Goal: Task Accomplishment & Management: Complete application form

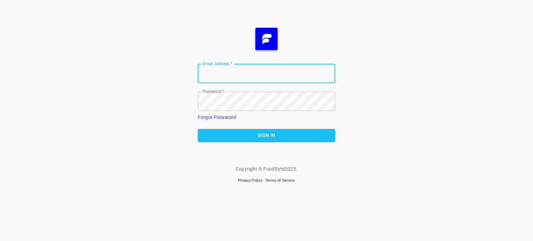
type input "[EMAIL_ADDRESS][DOMAIN_NAME]"
click at [262, 133] on span "Sign In" at bounding box center [266, 135] width 126 height 9
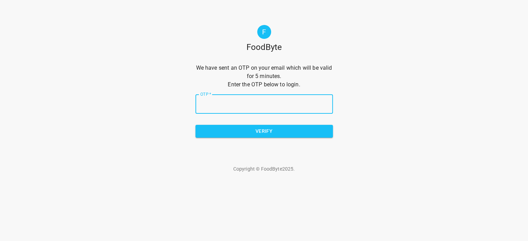
click at [270, 105] on input "OTP   *" at bounding box center [263, 103] width 137 height 19
type input "6a983c"
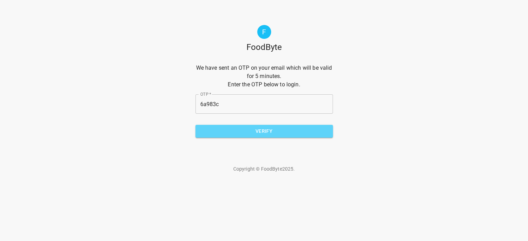
click at [258, 130] on span "Verify" at bounding box center [264, 131] width 126 height 9
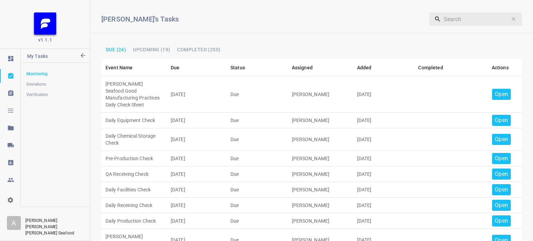
click at [496, 90] on p "Open" at bounding box center [501, 94] width 13 height 8
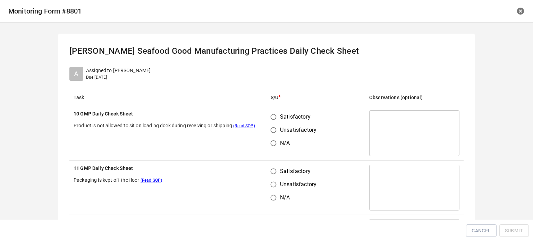
click at [267, 115] on input "Satisfactory" at bounding box center [273, 116] width 13 height 13
radio input "true"
click at [271, 169] on input "Satisfactory" at bounding box center [273, 171] width 13 height 13
radio input "true"
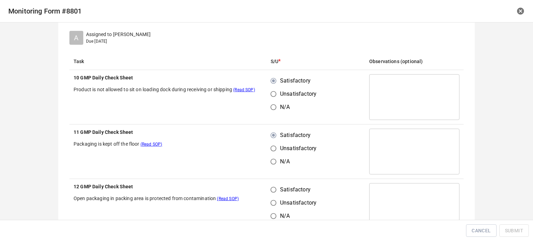
scroll to position [104, 0]
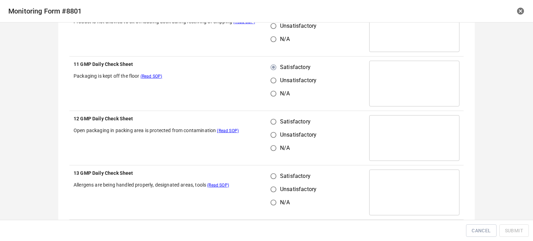
click at [267, 123] on input "Satisfactory" at bounding box center [273, 121] width 13 height 13
radio input "true"
click at [271, 177] on input "Satisfactory" at bounding box center [273, 176] width 13 height 13
radio input "true"
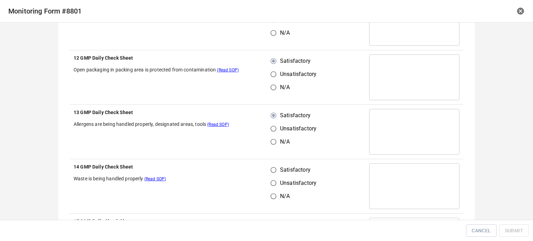
scroll to position [208, 0]
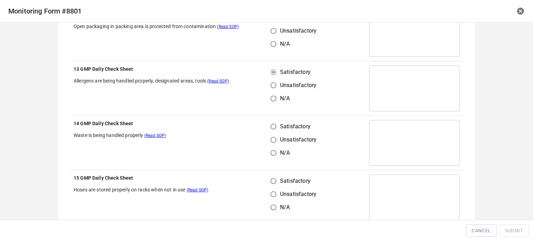
click at [269, 125] on input "Satisfactory" at bounding box center [273, 126] width 13 height 13
radio input "true"
click at [273, 174] on input "Satisfactory" at bounding box center [273, 180] width 13 height 13
radio input "true"
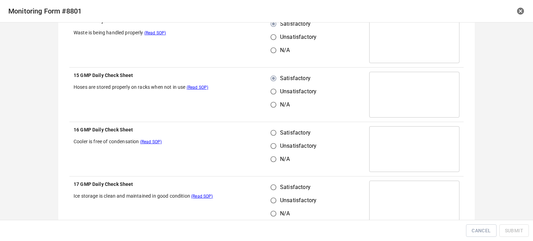
scroll to position [312, 0]
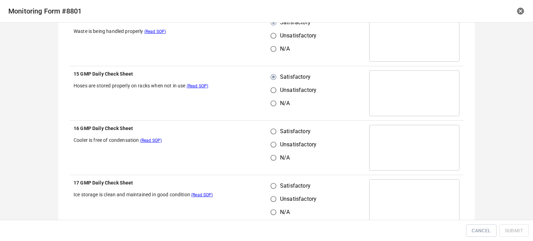
click at [273, 135] on input "Satisfactory" at bounding box center [273, 131] width 13 height 13
radio input "true"
click at [272, 185] on input "Satisfactory" at bounding box center [273, 185] width 13 height 13
radio input "true"
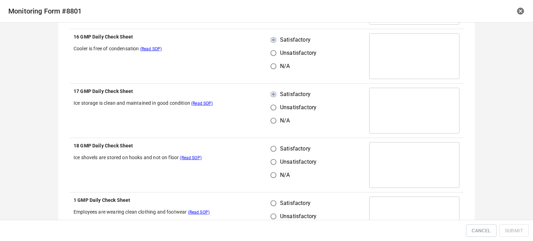
scroll to position [416, 0]
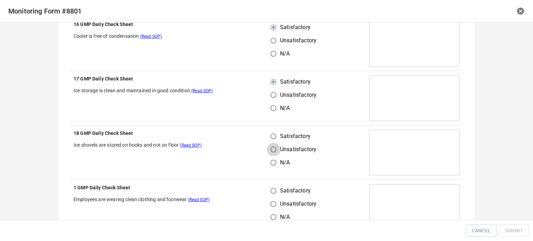
click at [271, 143] on input "Unsatisfactory" at bounding box center [273, 149] width 13 height 13
radio input "true"
click at [271, 135] on input "Satisfactory" at bounding box center [273, 136] width 13 height 13
radio input "true"
drag, startPoint x: 275, startPoint y: 183, endPoint x: 278, endPoint y: 186, distance: 3.9
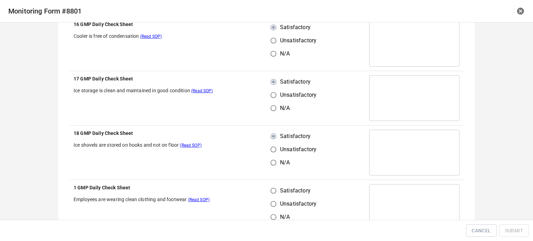
click at [275, 183] on td "Satisfactory Unsatisfactory N/A" at bounding box center [315, 207] width 99 height 54
click at [274, 191] on input "Satisfactory" at bounding box center [273, 190] width 13 height 13
radio input "true"
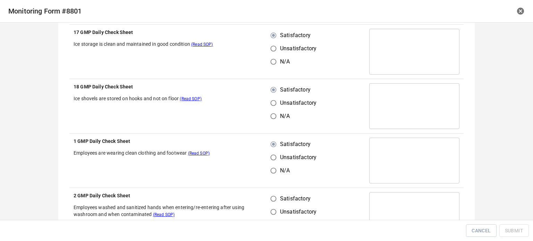
scroll to position [520, 0]
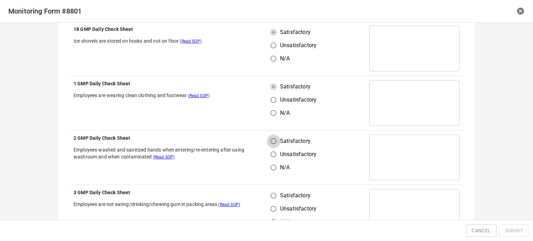
click at [273, 145] on input "Satisfactory" at bounding box center [273, 141] width 13 height 13
radio input "true"
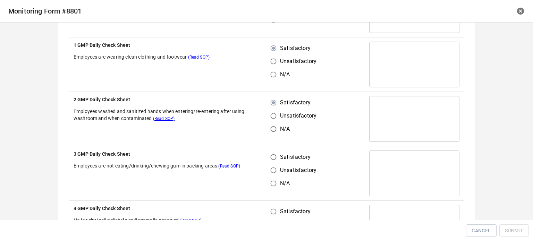
scroll to position [624, 0]
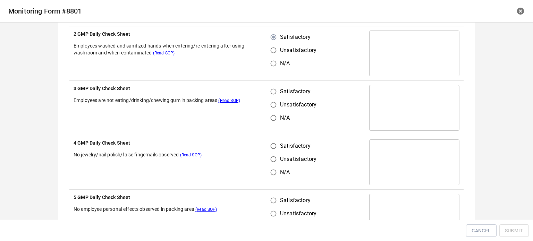
click at [272, 98] on input "Unsatisfactory" at bounding box center [273, 104] width 13 height 13
radio input "true"
click at [275, 88] on input "Satisfactory" at bounding box center [273, 91] width 13 height 13
radio input "true"
click at [276, 141] on input "Satisfactory" at bounding box center [273, 145] width 13 height 13
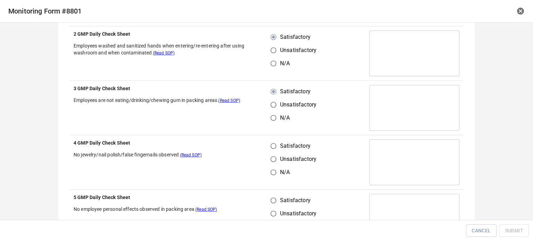
radio input "true"
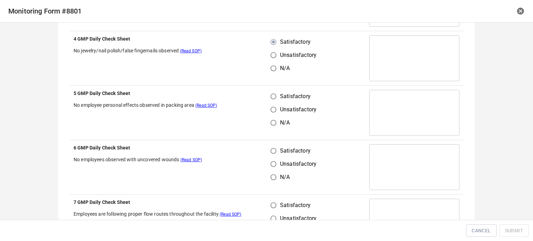
click at [272, 98] on input "Satisfactory" at bounding box center [273, 96] width 13 height 13
radio input "true"
click at [274, 153] on input "Satisfactory" at bounding box center [273, 150] width 13 height 13
radio input "true"
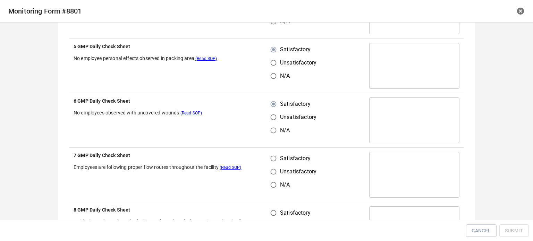
scroll to position [833, 0]
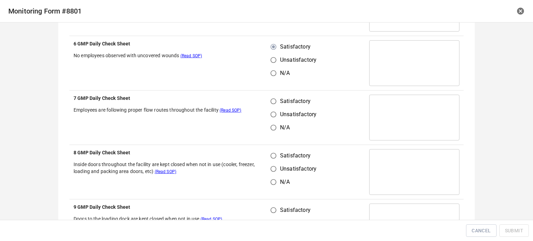
click at [267, 105] on input "Satisfactory" at bounding box center [273, 101] width 13 height 13
radio input "true"
click at [272, 152] on input "Satisfactory" at bounding box center [273, 155] width 13 height 13
radio input "true"
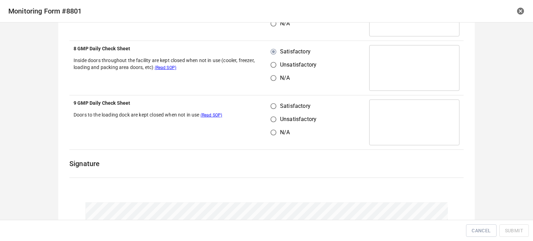
click at [275, 103] on input "Satisfactory" at bounding box center [273, 106] width 13 height 13
radio input "true"
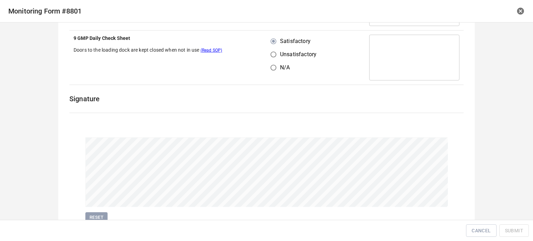
scroll to position [1030, 0]
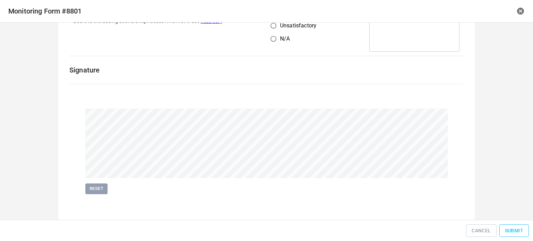
click at [520, 235] on button "Submit" at bounding box center [513, 230] width 29 height 13
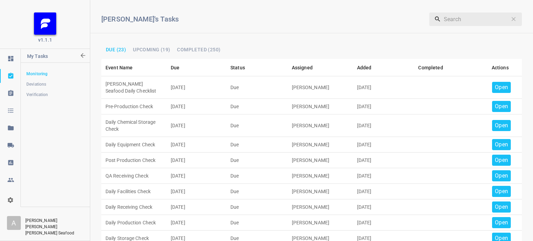
click at [495, 86] on p "Open" at bounding box center [501, 87] width 13 height 8
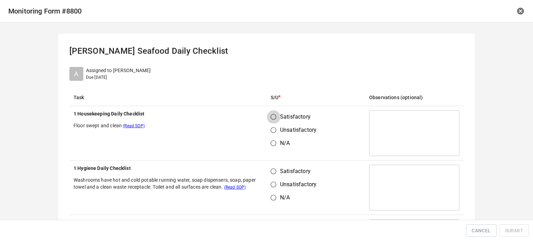
drag, startPoint x: 271, startPoint y: 112, endPoint x: 271, endPoint y: 152, distance: 39.9
click at [271, 112] on input "Satisfactory" at bounding box center [273, 116] width 13 height 13
radio input "true"
click at [272, 168] on input "Satisfactory" at bounding box center [273, 171] width 13 height 13
radio input "true"
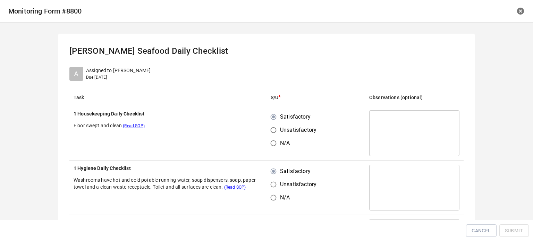
scroll to position [139, 0]
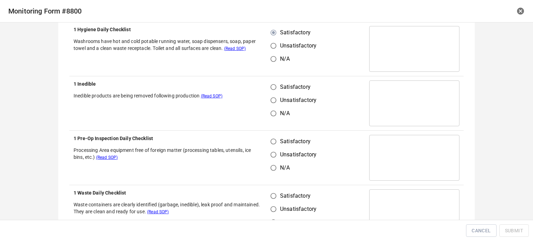
click at [270, 86] on input "Satisfactory" at bounding box center [273, 86] width 13 height 13
radio input "true"
click at [272, 145] on input "Satisfactory" at bounding box center [273, 141] width 13 height 13
radio input "true"
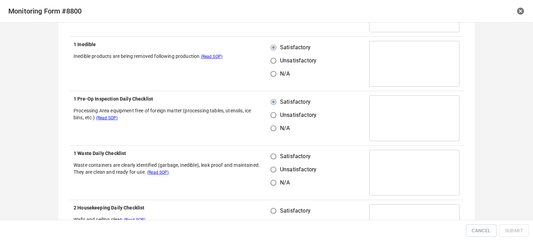
scroll to position [208, 0]
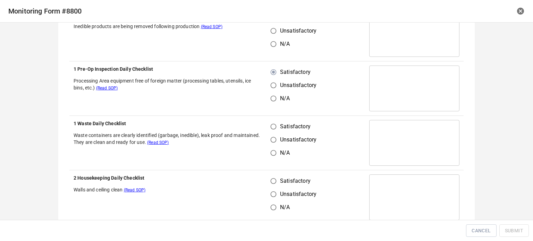
click at [274, 126] on input "Satisfactory" at bounding box center [273, 126] width 13 height 13
radio input "true"
drag, startPoint x: 276, startPoint y: 183, endPoint x: 310, endPoint y: 147, distance: 49.1
click at [279, 183] on label "Satisfactory" at bounding box center [292, 180] width 50 height 13
click at [279, 183] on input "Satisfactory" at bounding box center [273, 180] width 13 height 13
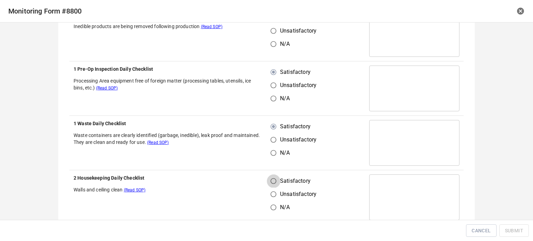
radio input "true"
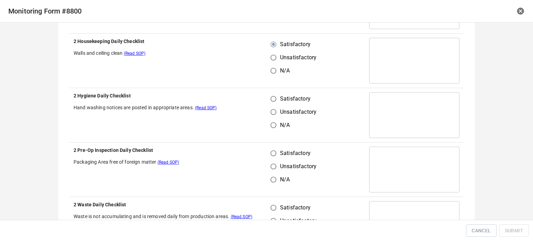
scroll to position [347, 0]
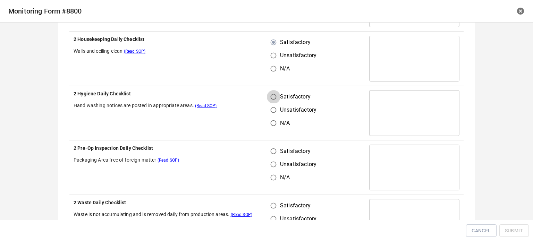
click at [269, 93] on input "Satisfactory" at bounding box center [273, 96] width 13 height 13
radio input "true"
drag, startPoint x: 264, startPoint y: 143, endPoint x: 284, endPoint y: 158, distance: 24.6
click at [275, 152] on td "Satisfactory Unsatisfactory N/A" at bounding box center [315, 167] width 99 height 54
click at [275, 155] on input "Satisfactory" at bounding box center [273, 151] width 13 height 13
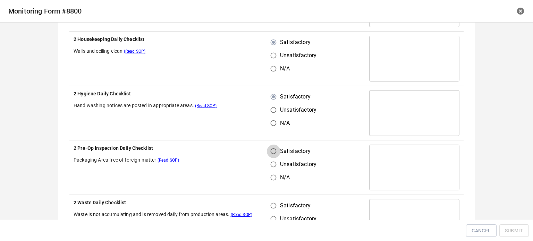
radio input "true"
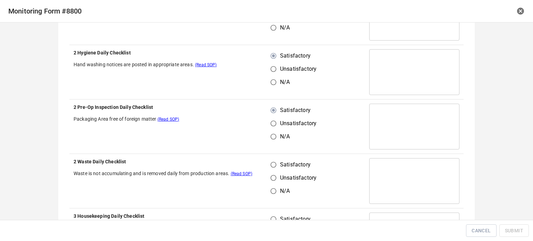
scroll to position [451, 0]
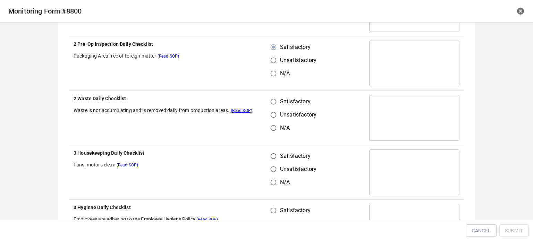
click at [275, 97] on input "Satisfactory" at bounding box center [273, 101] width 13 height 13
radio input "true"
click at [272, 150] on input "Satisfactory" at bounding box center [273, 156] width 13 height 13
radio input "true"
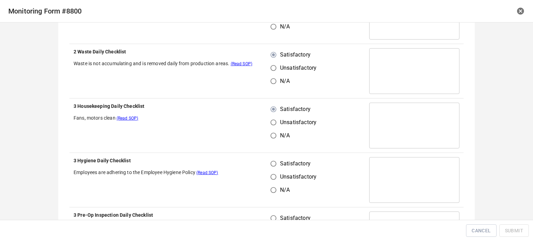
scroll to position [555, 0]
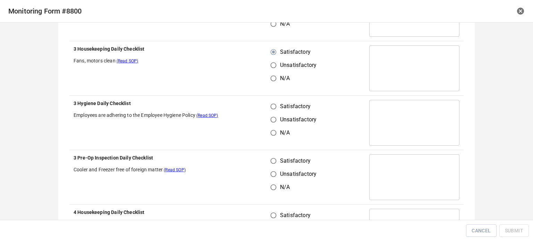
click at [277, 99] on td "Satisfactory Unsatisfactory N/A" at bounding box center [315, 123] width 99 height 54
click at [273, 106] on input "Satisfactory" at bounding box center [273, 106] width 13 height 13
radio input "true"
drag, startPoint x: 273, startPoint y: 168, endPoint x: 269, endPoint y: 156, distance: 12.4
click at [273, 168] on input "Unsatisfactory" at bounding box center [273, 174] width 13 height 13
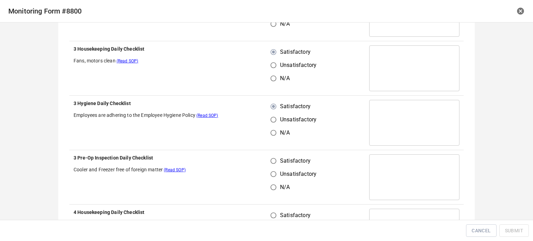
radio input "true"
click at [269, 156] on input "Satisfactory" at bounding box center [273, 160] width 13 height 13
radio input "true"
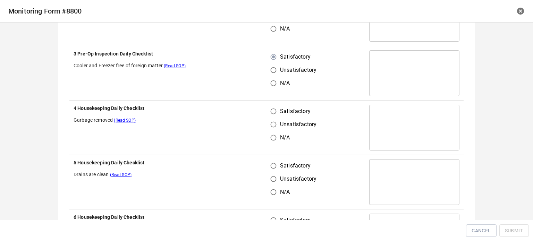
drag, startPoint x: 271, startPoint y: 104, endPoint x: 271, endPoint y: 125, distance: 21.5
click at [271, 105] on td "Satisfactory Unsatisfactory N/A" at bounding box center [315, 128] width 99 height 54
click at [270, 109] on input "Satisfactory" at bounding box center [273, 111] width 13 height 13
radio input "true"
click at [273, 162] on input "Satisfactory" at bounding box center [273, 165] width 13 height 13
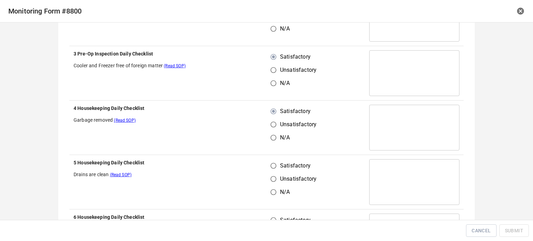
radio input "true"
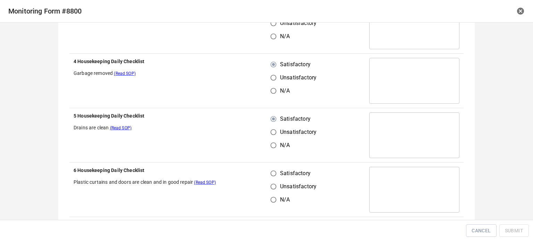
scroll to position [798, 0]
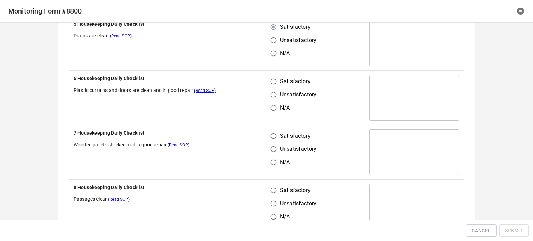
click at [275, 75] on input "Satisfactory" at bounding box center [273, 81] width 13 height 13
radio input "true"
drag, startPoint x: 272, startPoint y: 128, endPoint x: 271, endPoint y: 135, distance: 7.8
click at [272, 130] on td "Satisfactory Unsatisfactory N/A" at bounding box center [315, 152] width 99 height 54
click at [270, 136] on input "Satisfactory" at bounding box center [273, 135] width 13 height 13
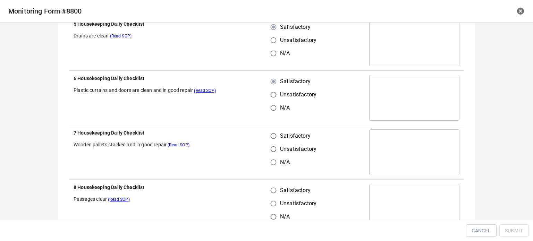
radio input "true"
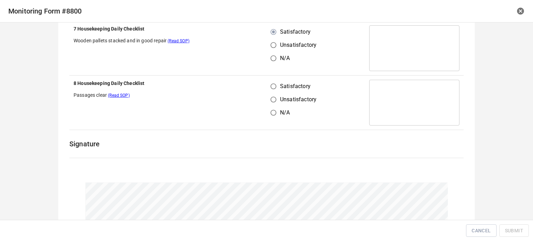
click at [271, 80] on input "Satisfactory" at bounding box center [273, 86] width 13 height 13
radio input "true"
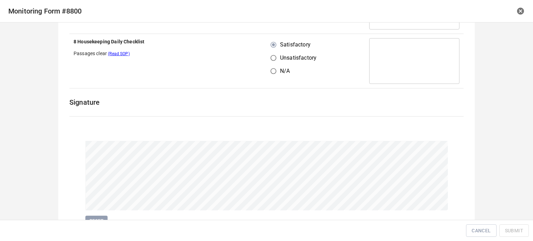
scroll to position [976, 0]
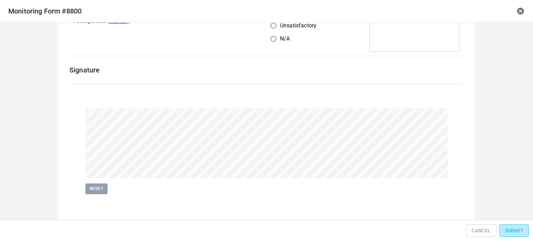
click at [521, 236] on button "Submit" at bounding box center [513, 230] width 29 height 13
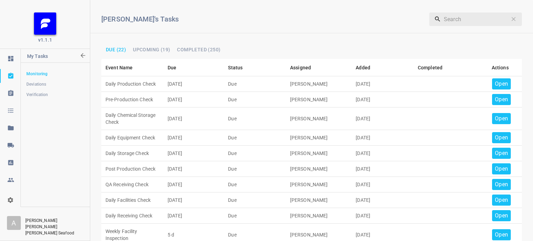
click at [501, 83] on p "Open" at bounding box center [501, 84] width 13 height 8
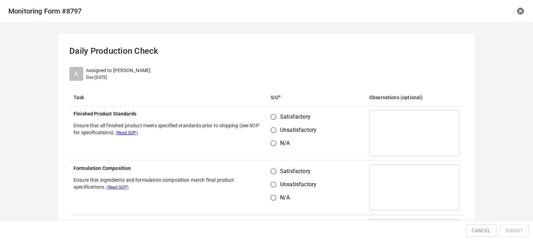
click at [272, 115] on input "Satisfactory" at bounding box center [273, 116] width 13 height 13
radio input "true"
click at [269, 171] on input "Satisfactory" at bounding box center [273, 171] width 13 height 13
radio input "true"
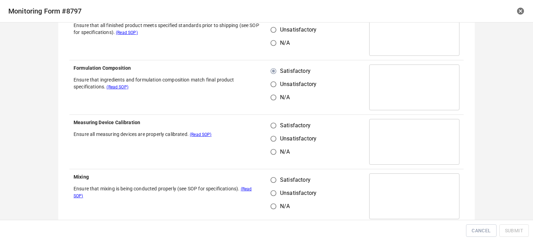
scroll to position [104, 0]
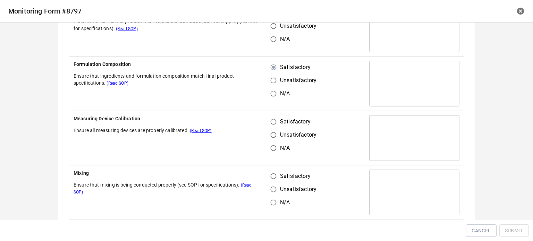
click at [268, 122] on input "Satisfactory" at bounding box center [273, 121] width 13 height 13
radio input "true"
drag, startPoint x: 276, startPoint y: 171, endPoint x: 280, endPoint y: 172, distance: 4.4
click at [277, 172] on input "Satisfactory" at bounding box center [273, 176] width 13 height 13
radio input "true"
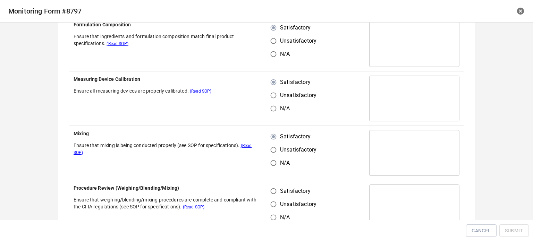
scroll to position [208, 0]
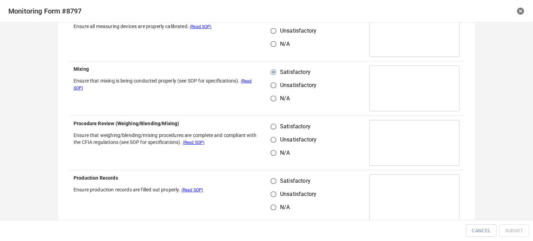
click at [273, 127] on input "Satisfactory" at bounding box center [273, 126] width 13 height 13
radio input "true"
click at [273, 181] on input "Satisfactory" at bounding box center [273, 180] width 13 height 13
radio input "true"
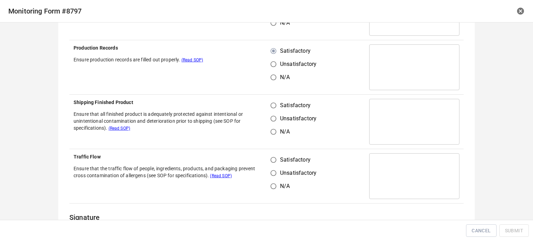
scroll to position [347, 0]
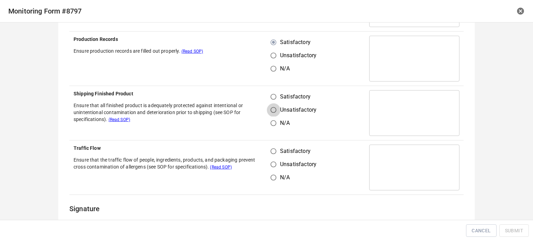
click at [273, 103] on input "Unsatisfactory" at bounding box center [273, 109] width 13 height 13
radio input "true"
click at [270, 100] on input "Satisfactory" at bounding box center [273, 96] width 13 height 13
radio input "true"
click at [274, 152] on input "Satisfactory" at bounding box center [273, 151] width 13 height 13
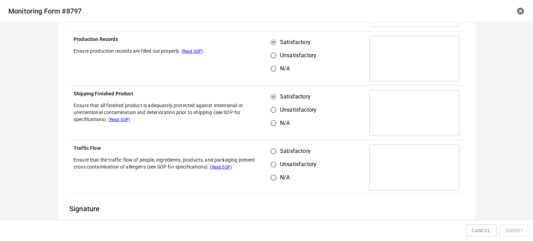
radio input "true"
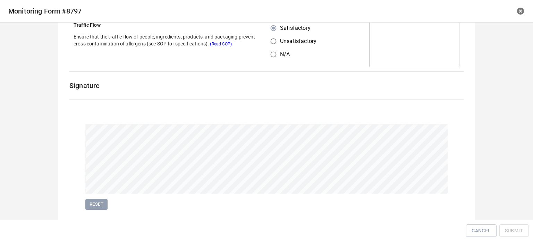
scroll to position [486, 0]
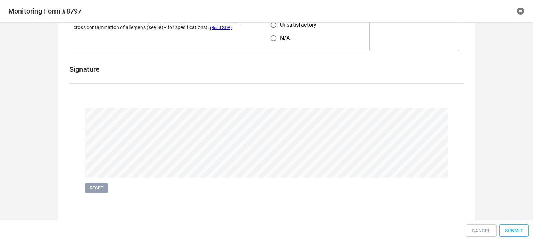
click at [511, 229] on span "Submit" at bounding box center [514, 231] width 18 height 9
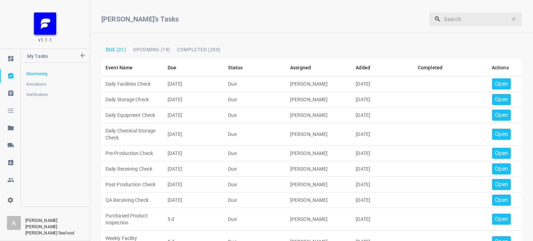
click at [503, 84] on div "Open" at bounding box center [501, 83] width 19 height 11
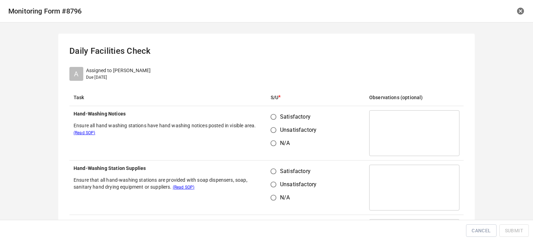
click at [270, 118] on input "Satisfactory" at bounding box center [273, 116] width 13 height 13
radio input "true"
click at [272, 171] on input "Satisfactory" at bounding box center [273, 171] width 13 height 13
radio input "true"
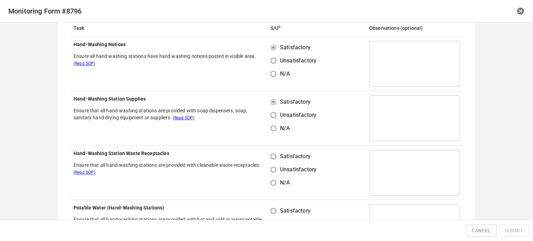
click at [272, 160] on input "Satisfactory" at bounding box center [273, 156] width 13 height 13
radio input "true"
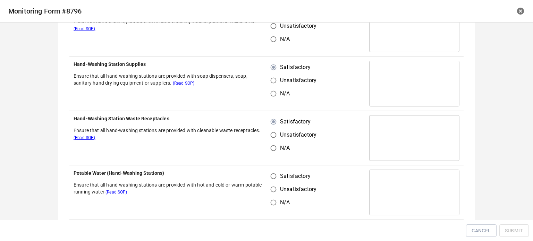
scroll to position [173, 0]
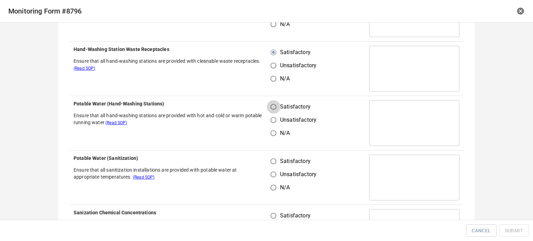
click at [274, 107] on input "Satisfactory" at bounding box center [273, 106] width 13 height 13
radio input "true"
drag, startPoint x: 273, startPoint y: 154, endPoint x: 272, endPoint y: 163, distance: 9.4
click at [272, 159] on td "Satisfactory Unsatisfactory N/A" at bounding box center [315, 178] width 99 height 54
click at [271, 162] on input "Satisfactory" at bounding box center [273, 161] width 13 height 13
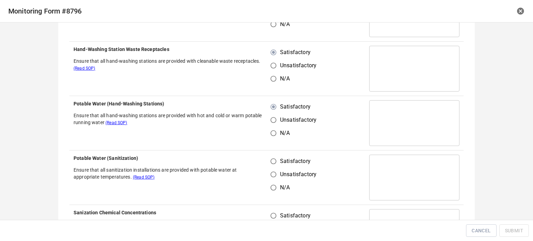
radio input "true"
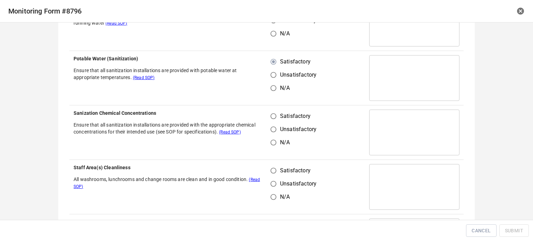
scroll to position [278, 0]
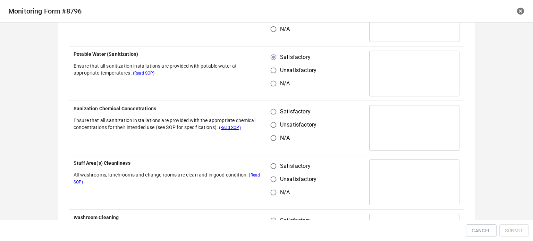
click at [273, 106] on input "Satisfactory" at bounding box center [273, 111] width 13 height 13
radio input "true"
click at [273, 163] on input "Satisfactory" at bounding box center [273, 166] width 13 height 13
radio input "true"
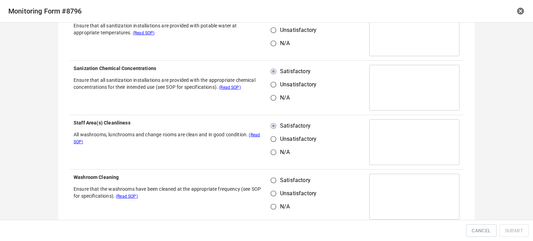
scroll to position [382, 0]
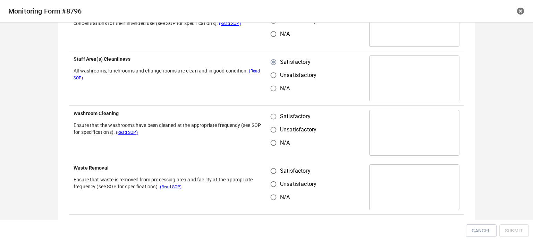
drag, startPoint x: 270, startPoint y: 116, endPoint x: 273, endPoint y: 128, distance: 12.2
click at [271, 116] on input "Satisfactory" at bounding box center [273, 116] width 13 height 13
radio input "true"
click at [271, 167] on input "Satisfactory" at bounding box center [273, 170] width 13 height 13
radio input "true"
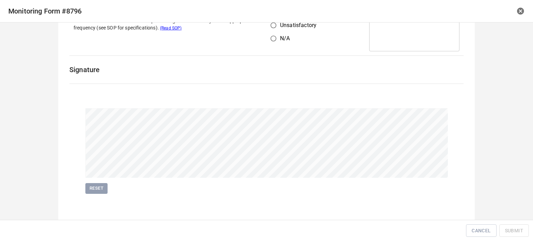
scroll to position [541, 0]
click at [507, 225] on button "Submit" at bounding box center [513, 230] width 29 height 13
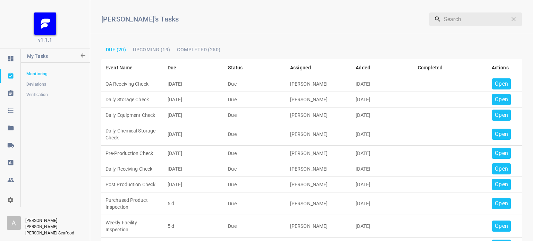
click at [492, 77] on td "Open" at bounding box center [500, 84] width 44 height 16
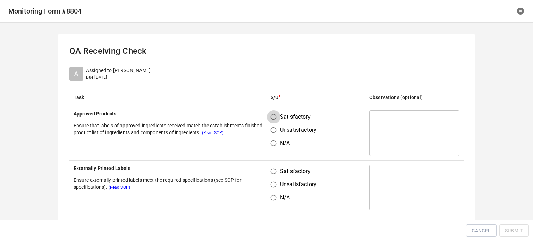
click at [268, 119] on input "Satisfactory" at bounding box center [273, 116] width 13 height 13
radio input "true"
click at [268, 173] on input "Satisfactory" at bounding box center [273, 171] width 13 height 13
radio input "true"
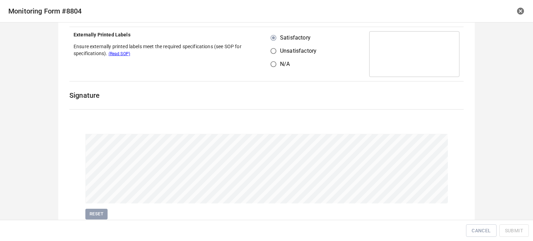
scroll to position [160, 0]
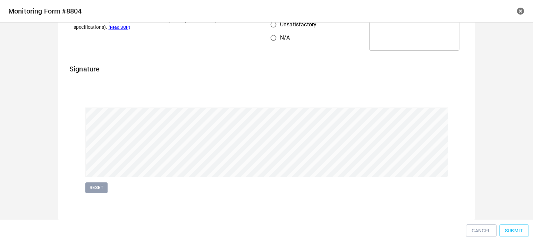
click at [96, 190] on span "Reset" at bounding box center [96, 188] width 15 height 8
click at [101, 185] on span "Reset" at bounding box center [96, 188] width 15 height 8
click at [510, 229] on span "Submit" at bounding box center [514, 231] width 18 height 9
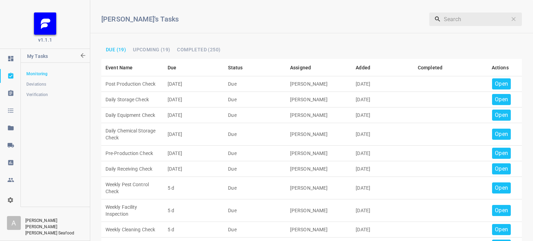
click at [497, 88] on div "Open" at bounding box center [501, 83] width 19 height 11
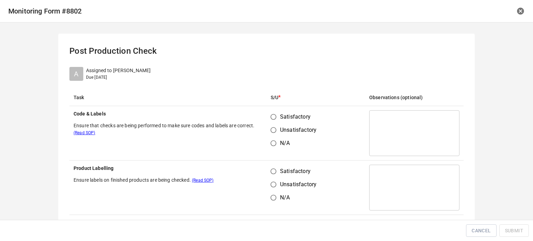
click at [267, 116] on input "Satisfactory" at bounding box center [273, 116] width 13 height 13
radio input "true"
drag, startPoint x: 271, startPoint y: 166, endPoint x: 279, endPoint y: 170, distance: 8.7
click at [273, 170] on input "Satisfactory" at bounding box center [273, 171] width 13 height 13
radio input "true"
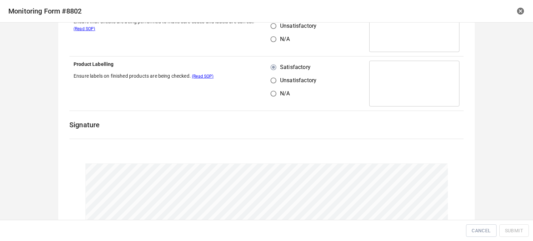
scroll to position [160, 0]
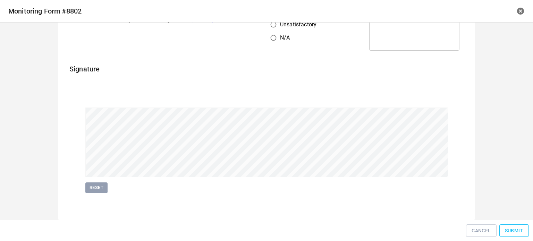
click at [515, 231] on span "Submit" at bounding box center [514, 231] width 18 height 9
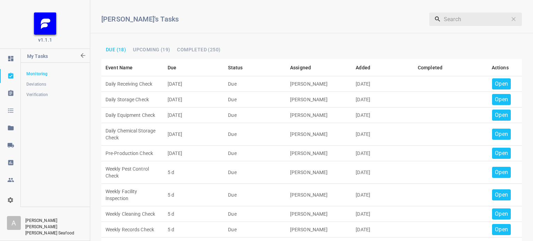
click at [495, 83] on p "Open" at bounding box center [501, 84] width 13 height 8
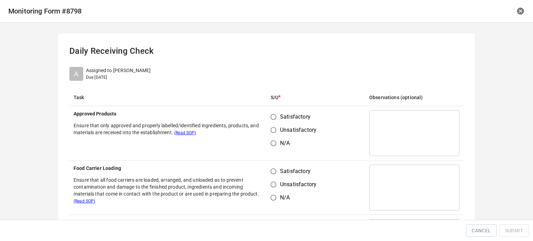
click at [273, 118] on input "Satisfactory" at bounding box center [273, 116] width 13 height 13
radio input "true"
drag, startPoint x: 275, startPoint y: 163, endPoint x: 270, endPoint y: 170, distance: 8.5
click at [275, 169] on td "Satisfactory Unsatisfactory N/A" at bounding box center [315, 188] width 99 height 54
click at [270, 167] on input "Satisfactory" at bounding box center [273, 171] width 13 height 13
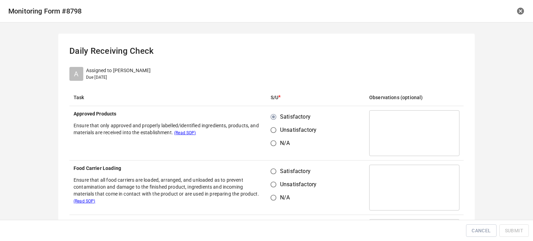
radio input "true"
click at [271, 170] on input "Satisfactory" at bounding box center [273, 171] width 13 height 13
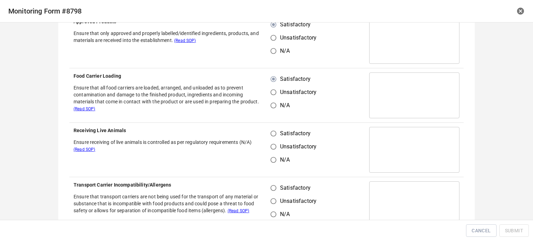
scroll to position [104, 0]
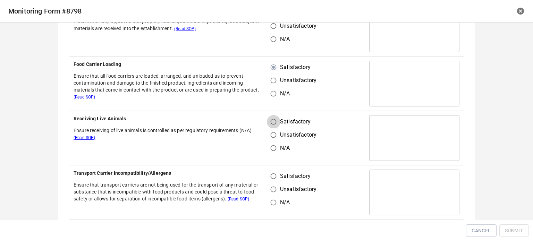
click at [275, 123] on input "Satisfactory" at bounding box center [273, 121] width 13 height 13
radio input "true"
click at [273, 175] on input "Satisfactory" at bounding box center [273, 176] width 13 height 13
radio input "true"
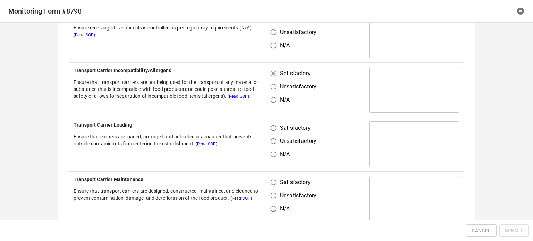
scroll to position [208, 0]
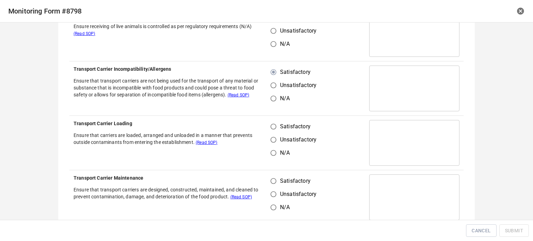
click at [268, 127] on input "Satisfactory" at bounding box center [273, 126] width 13 height 13
radio input "true"
drag, startPoint x: 266, startPoint y: 180, endPoint x: 282, endPoint y: 177, distance: 16.2
click at [269, 180] on input "Satisfactory" at bounding box center [273, 180] width 13 height 13
radio input "true"
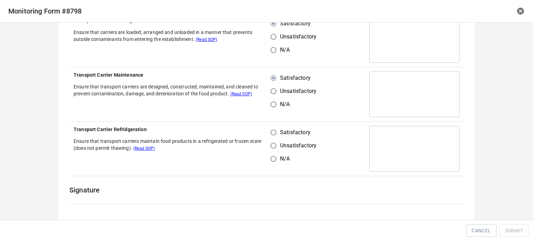
scroll to position [312, 0]
click at [273, 123] on td "Satisfactory Unsatisfactory N/A" at bounding box center [315, 148] width 99 height 54
click at [272, 134] on input "Satisfactory" at bounding box center [273, 131] width 13 height 13
radio input "true"
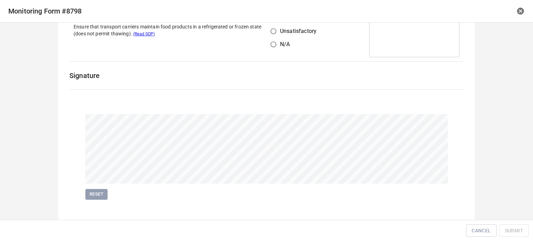
scroll to position [432, 0]
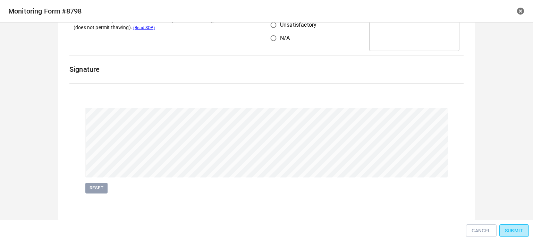
click at [519, 228] on span "Submit" at bounding box center [514, 231] width 18 height 9
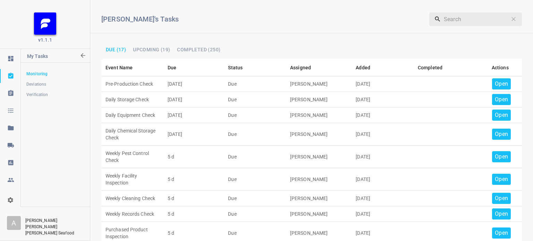
click at [495, 83] on p "Open" at bounding box center [501, 84] width 13 height 8
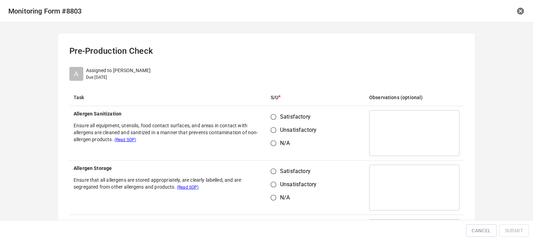
click at [268, 116] on input "Satisfactory" at bounding box center [273, 116] width 13 height 13
radio input "true"
drag, startPoint x: 271, startPoint y: 169, endPoint x: 305, endPoint y: 154, distance: 37.3
click at [276, 173] on input "Satisfactory" at bounding box center [273, 171] width 13 height 13
radio input "true"
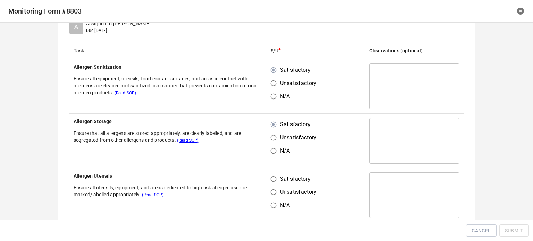
scroll to position [104, 0]
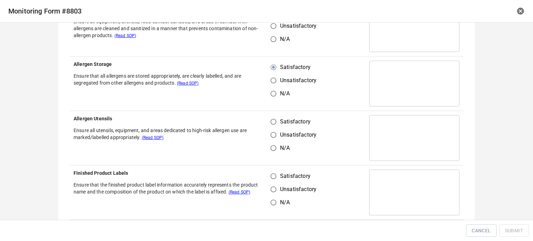
click at [271, 121] on input "Satisfactory" at bounding box center [273, 121] width 13 height 13
radio input "true"
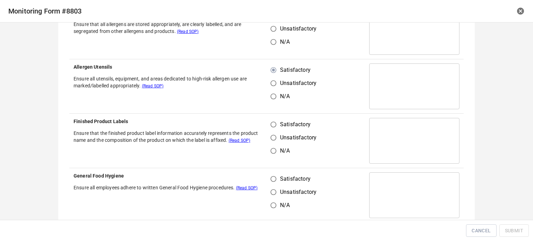
scroll to position [173, 0]
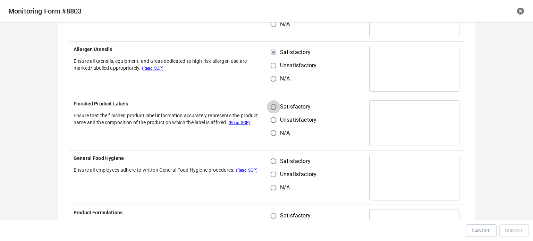
click at [273, 111] on input "Satisfactory" at bounding box center [273, 106] width 13 height 13
radio input "true"
click at [272, 166] on input "Satisfactory" at bounding box center [273, 161] width 13 height 13
radio input "true"
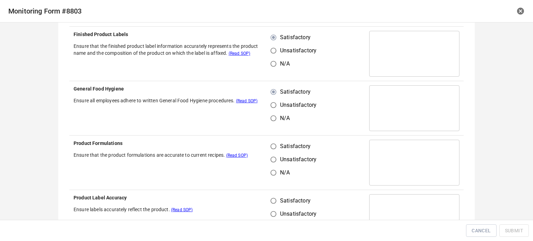
click at [273, 151] on input "Satisfactory" at bounding box center [273, 146] width 13 height 13
radio input "true"
drag, startPoint x: 268, startPoint y: 199, endPoint x: 282, endPoint y: 194, distance: 14.7
click at [269, 199] on input "Satisfactory" at bounding box center [273, 200] width 13 height 13
radio input "true"
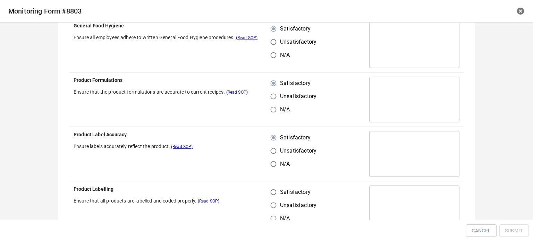
scroll to position [347, 0]
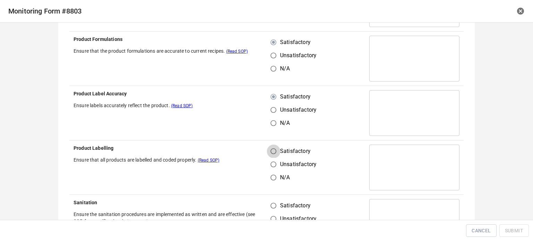
click at [268, 148] on input "Satisfactory" at bounding box center [273, 151] width 13 height 13
radio input "true"
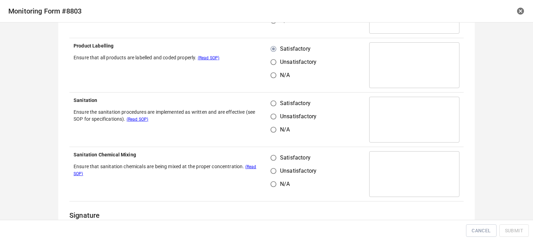
scroll to position [451, 0]
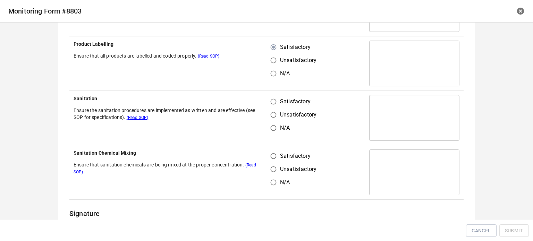
click at [275, 103] on input "Satisfactory" at bounding box center [273, 101] width 13 height 13
radio input "true"
click at [275, 155] on input "Satisfactory" at bounding box center [273, 156] width 13 height 13
radio input "true"
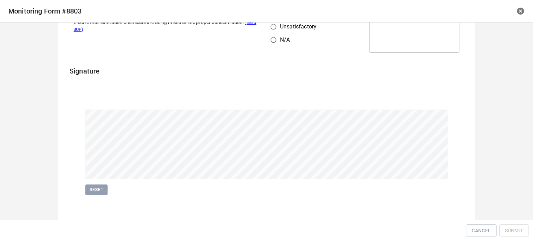
scroll to position [595, 0]
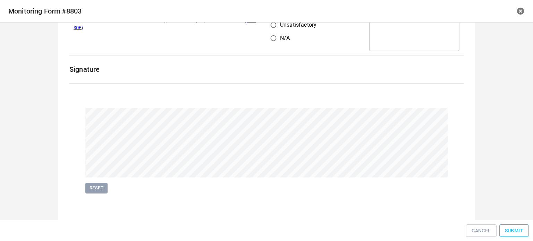
click at [521, 230] on span "Submit" at bounding box center [514, 231] width 18 height 9
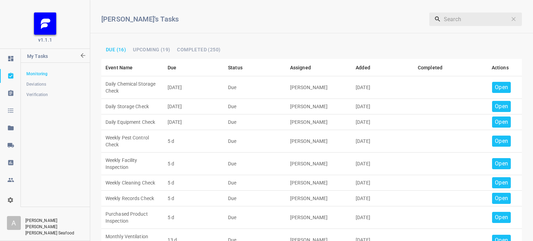
click at [495, 84] on p "Open" at bounding box center [501, 87] width 13 height 8
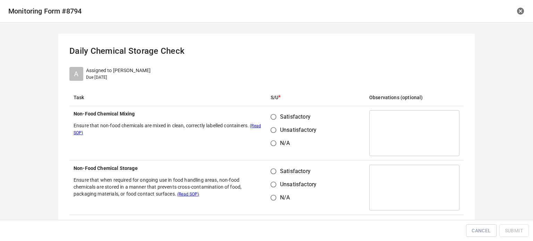
click at [280, 114] on span "Satisfactory" at bounding box center [295, 117] width 31 height 8
click at [280, 114] on input "Satisfactory" at bounding box center [273, 116] width 13 height 13
radio input "true"
drag, startPoint x: 275, startPoint y: 165, endPoint x: 282, endPoint y: 169, distance: 7.9
click at [276, 166] on input "Satisfactory" at bounding box center [273, 171] width 13 height 13
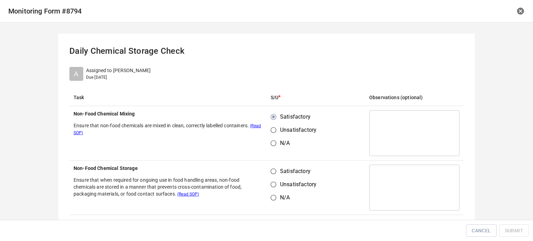
radio input "true"
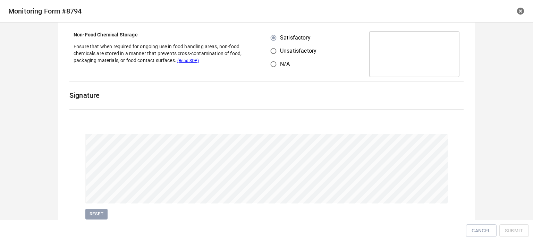
scroll to position [160, 0]
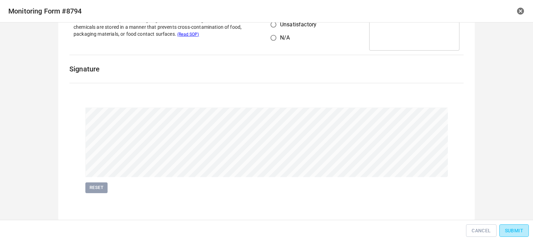
click at [510, 226] on button "Submit" at bounding box center [513, 230] width 29 height 13
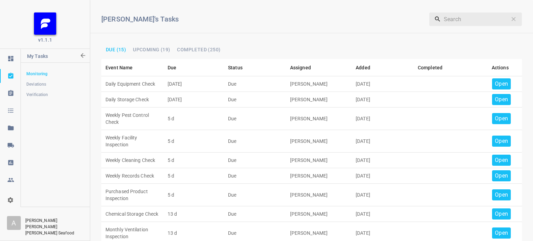
click at [498, 88] on p "Open" at bounding box center [501, 84] width 13 height 8
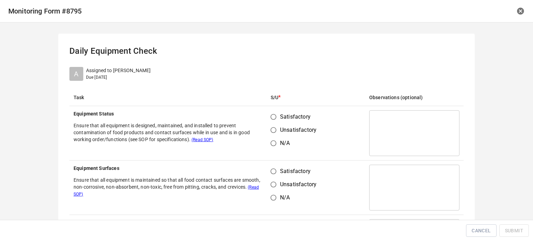
click at [274, 118] on input "Satisfactory" at bounding box center [273, 116] width 13 height 13
radio input "true"
click at [280, 171] on span "Satisfactory" at bounding box center [295, 171] width 31 height 8
click at [278, 171] on input "Satisfactory" at bounding box center [273, 171] width 13 height 13
radio input "true"
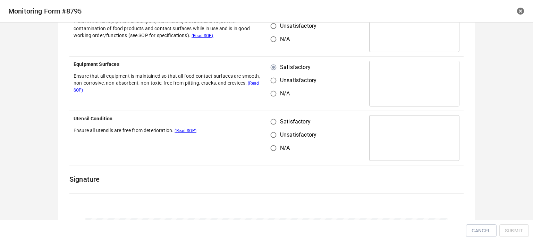
click at [268, 126] on input "Satisfactory" at bounding box center [273, 121] width 13 height 13
radio input "true"
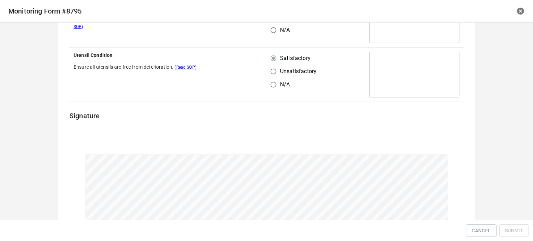
scroll to position [208, 0]
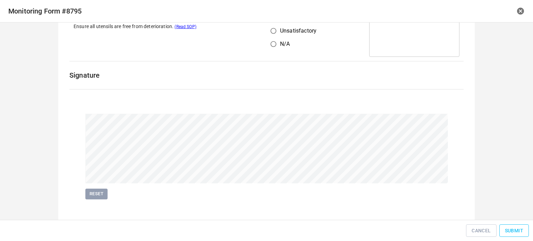
click at [515, 227] on span "Submit" at bounding box center [514, 231] width 18 height 9
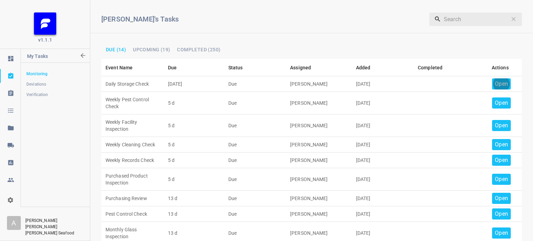
click at [495, 84] on p "Open" at bounding box center [501, 84] width 13 height 8
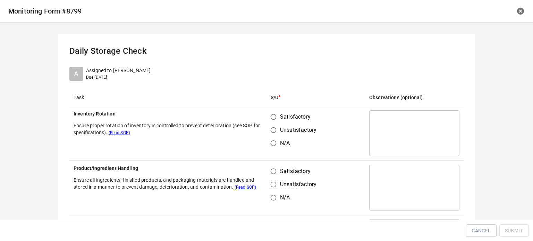
click at [274, 114] on input "Satisfactory" at bounding box center [273, 116] width 13 height 13
radio input "true"
click at [273, 172] on input "Satisfactory" at bounding box center [273, 171] width 13 height 13
radio input "true"
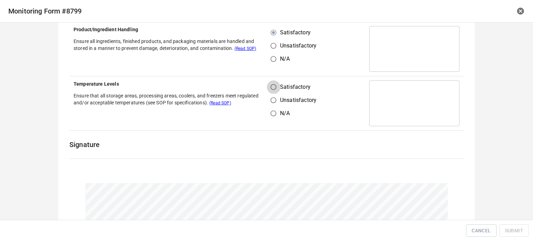
click at [267, 86] on input "Satisfactory" at bounding box center [273, 86] width 13 height 13
radio input "true"
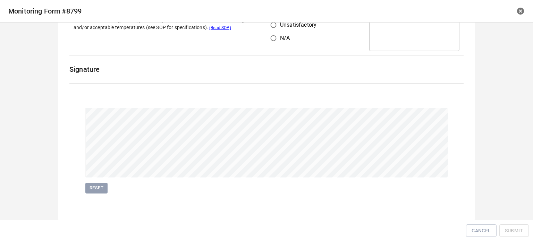
scroll to position [214, 0]
click at [517, 238] on div "Cancel Submit" at bounding box center [266, 231] width 533 height 22
click at [519, 233] on span "Submit" at bounding box center [514, 231] width 18 height 9
